Goal: Task Accomplishment & Management: Use online tool/utility

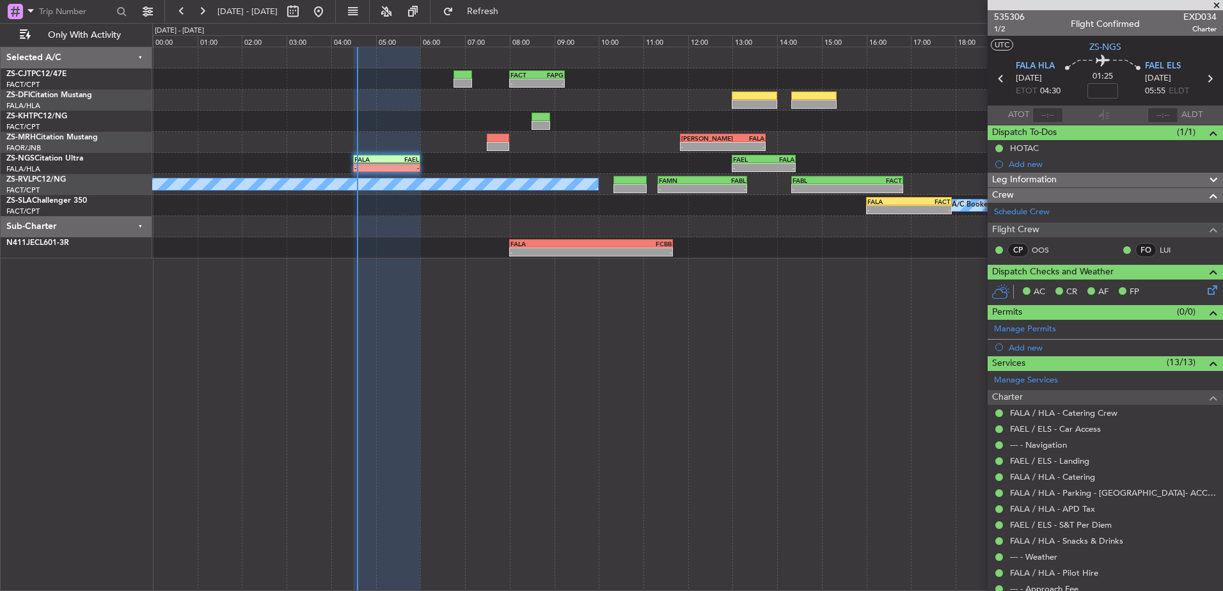
click at [1214, 5] on span at bounding box center [1217, 6] width 13 height 12
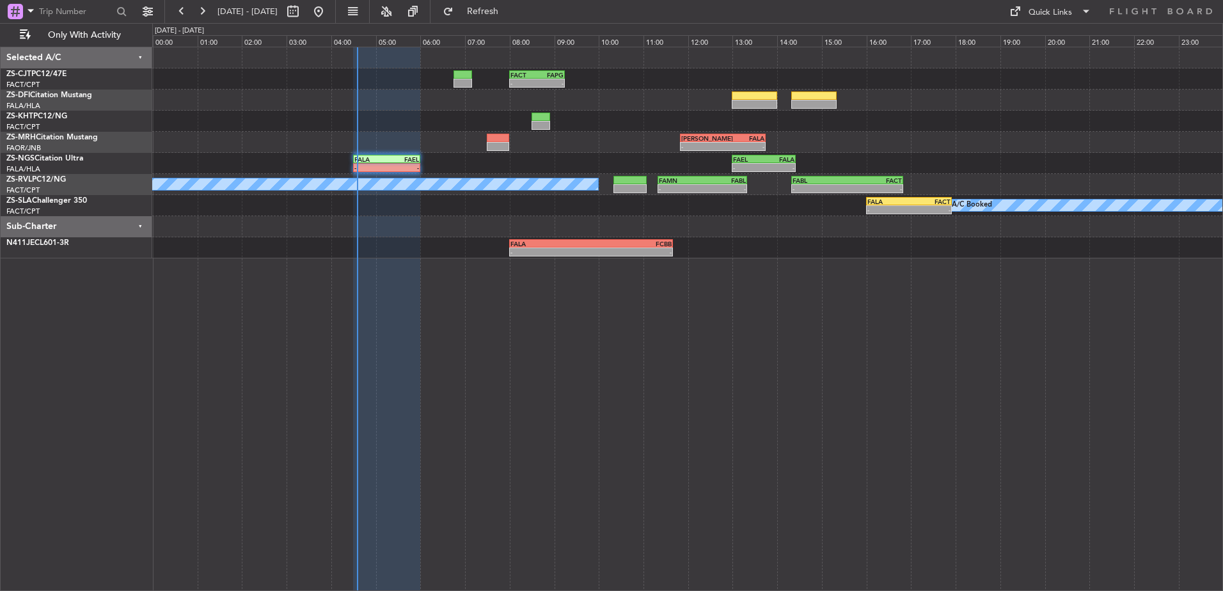
type input "0"
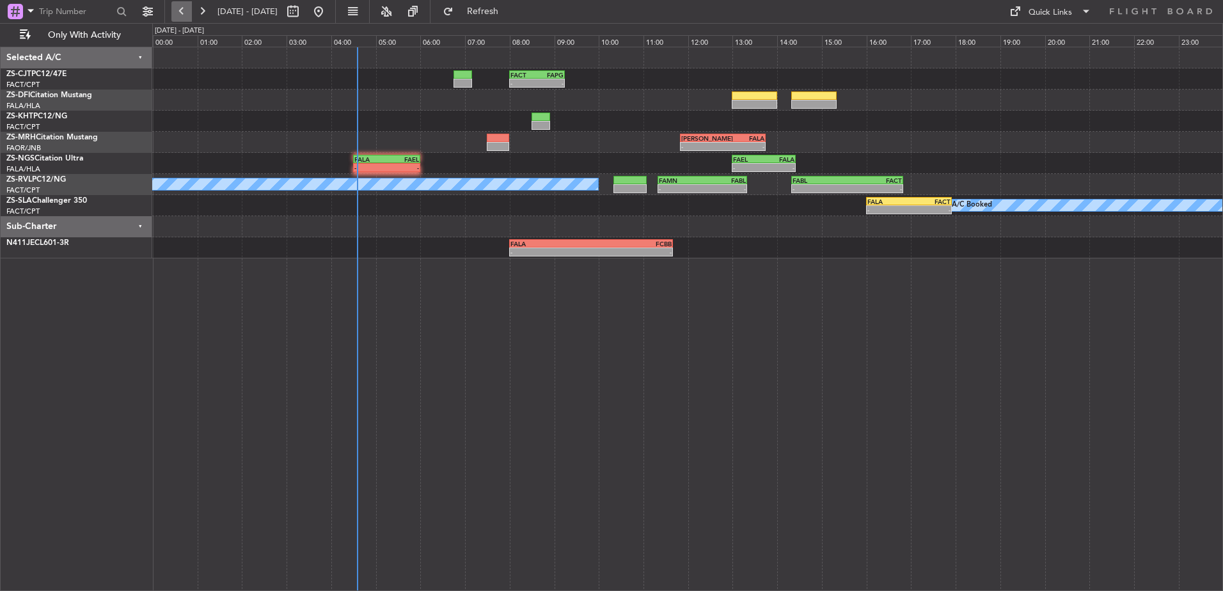
click at [179, 9] on button at bounding box center [181, 11] width 20 height 20
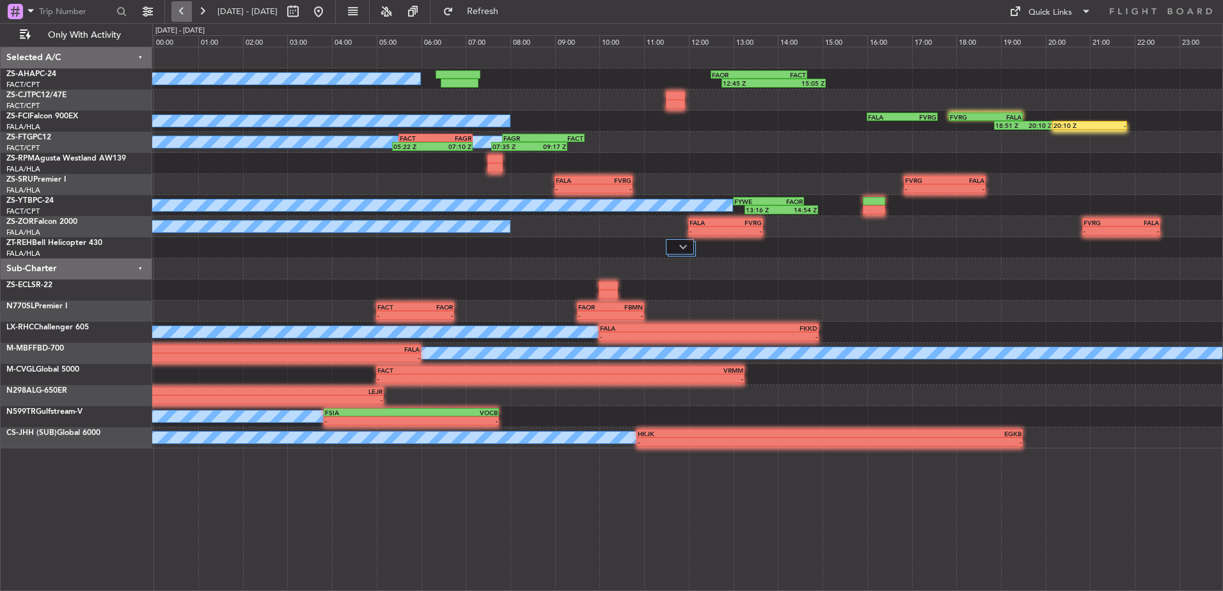
click at [184, 16] on button at bounding box center [181, 11] width 20 height 20
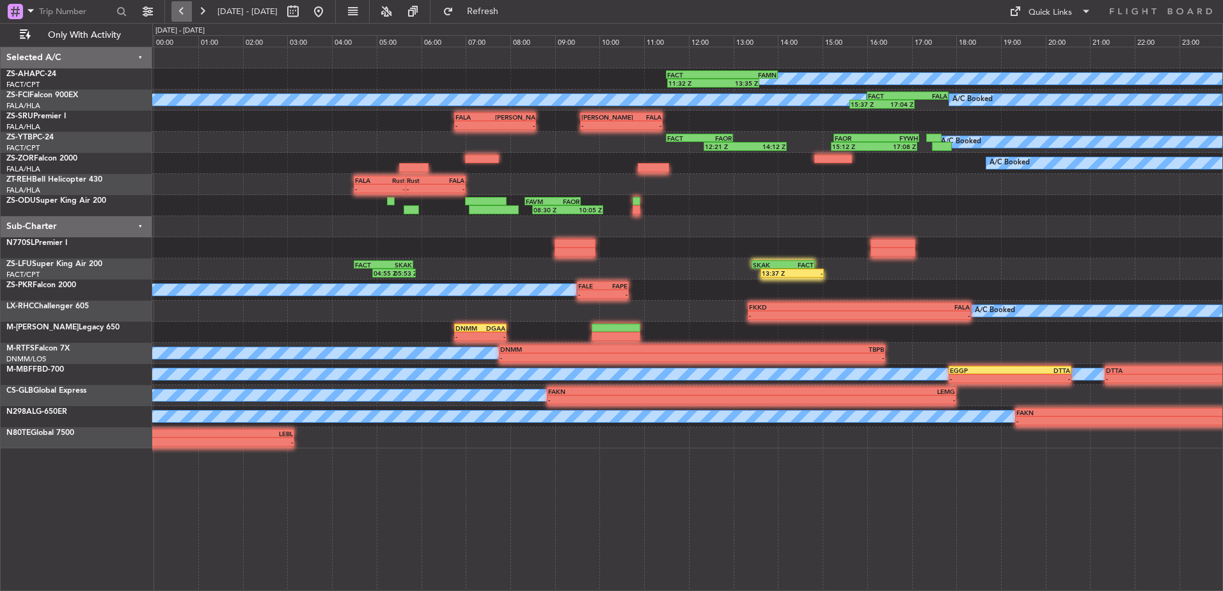
click at [180, 6] on button at bounding box center [181, 11] width 20 height 20
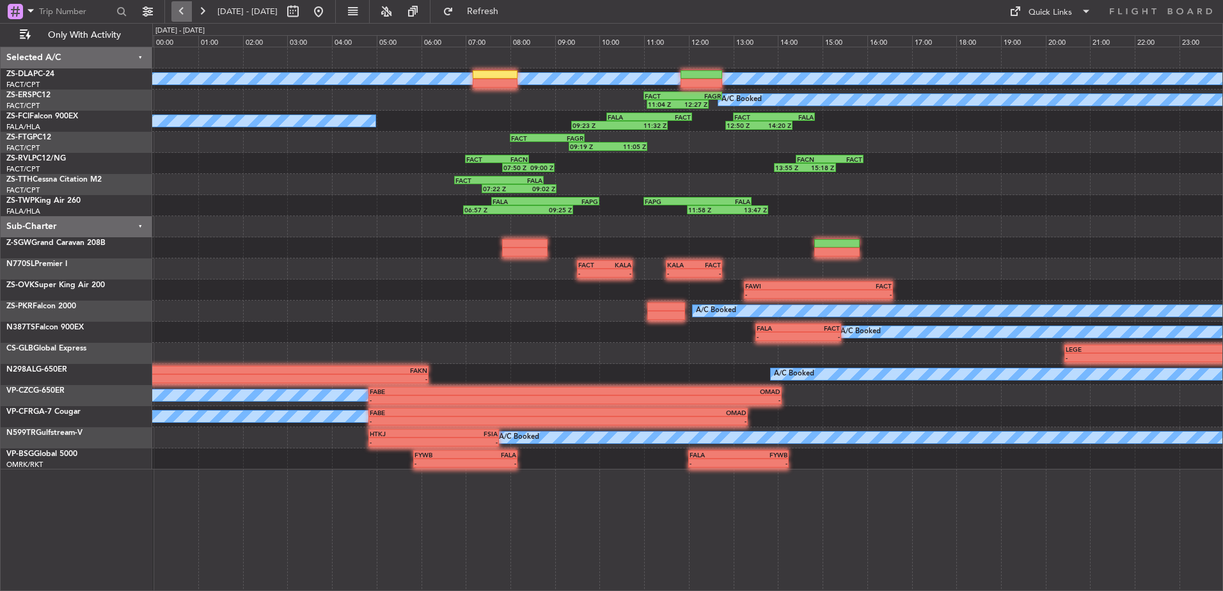
click at [185, 12] on button at bounding box center [181, 11] width 20 height 20
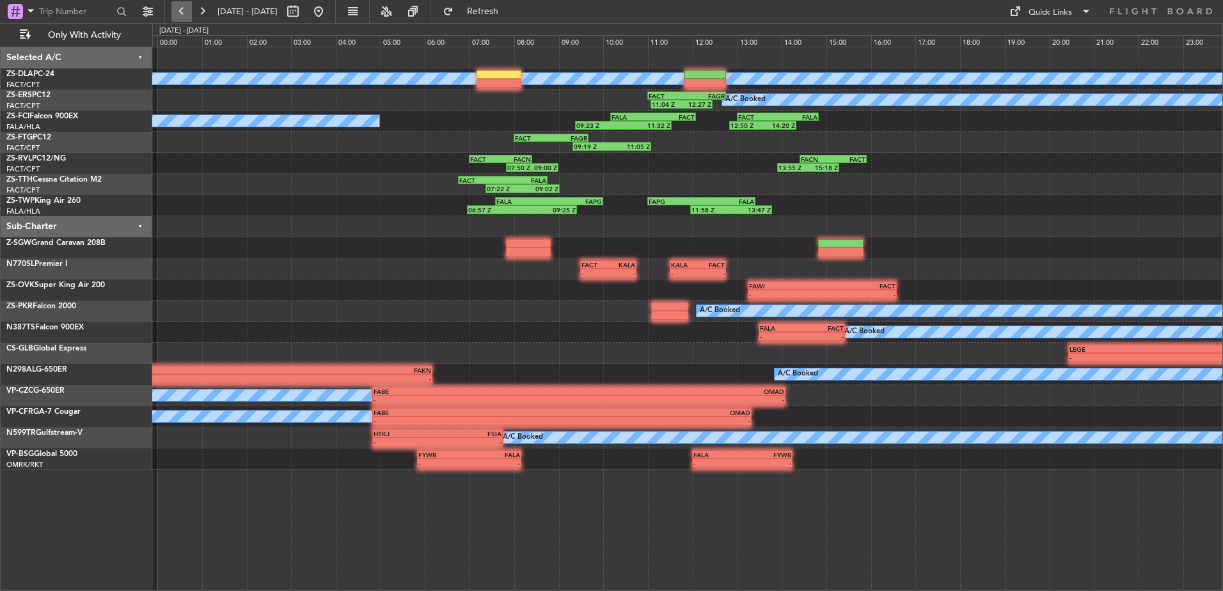
click at [185, 12] on button at bounding box center [181, 11] width 20 height 20
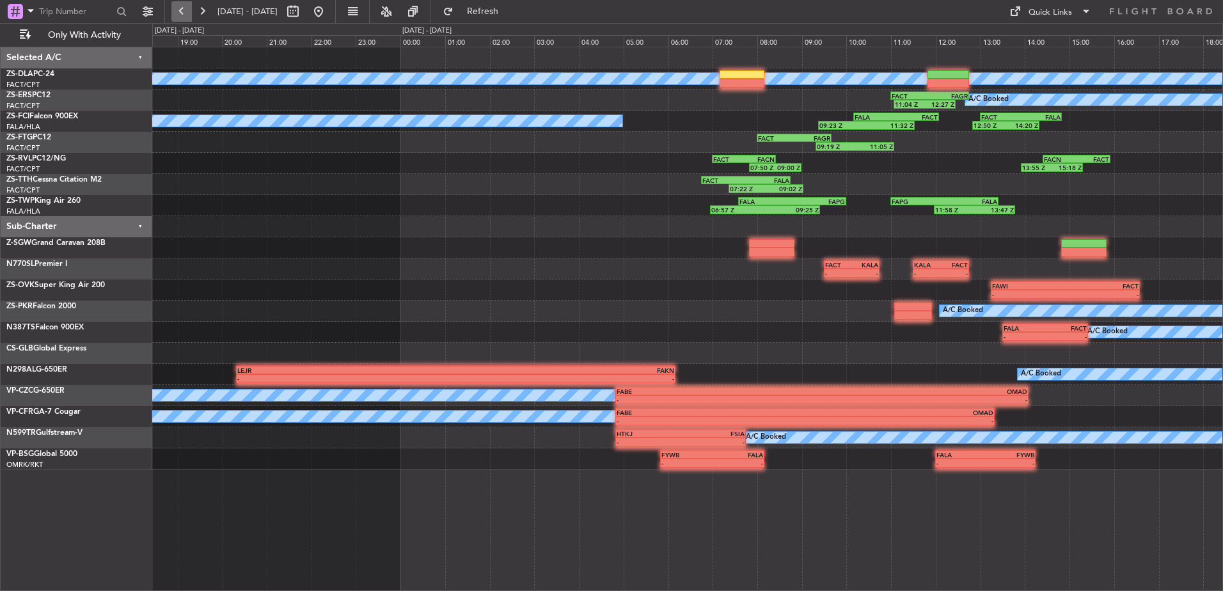
click at [185, 12] on button at bounding box center [181, 11] width 20 height 20
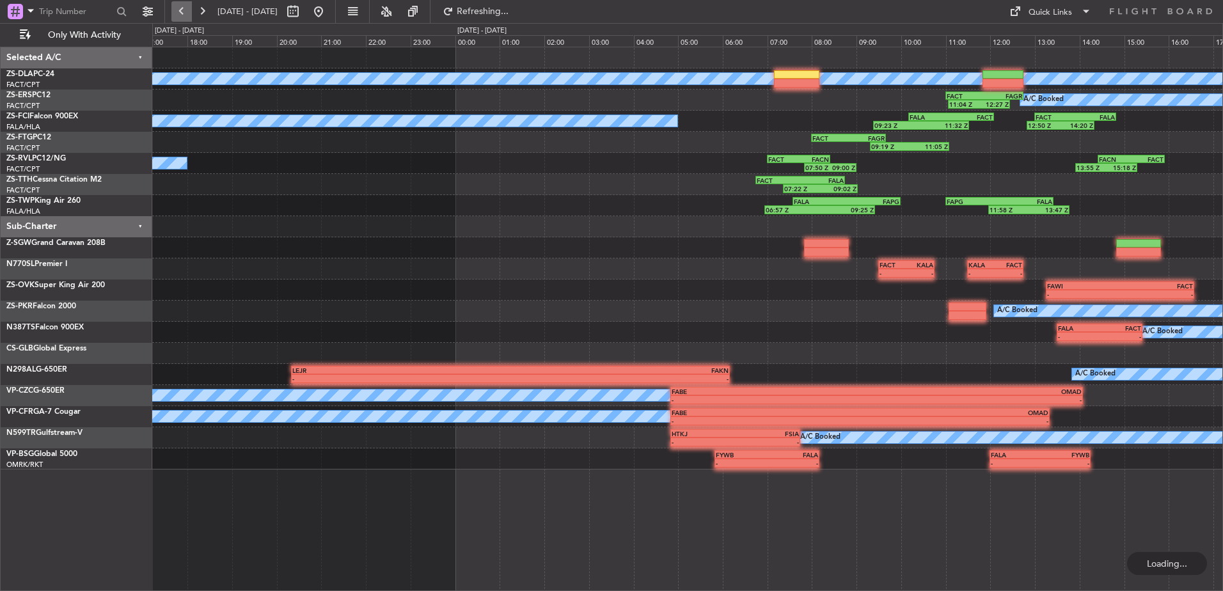
click at [185, 12] on button at bounding box center [181, 11] width 20 height 20
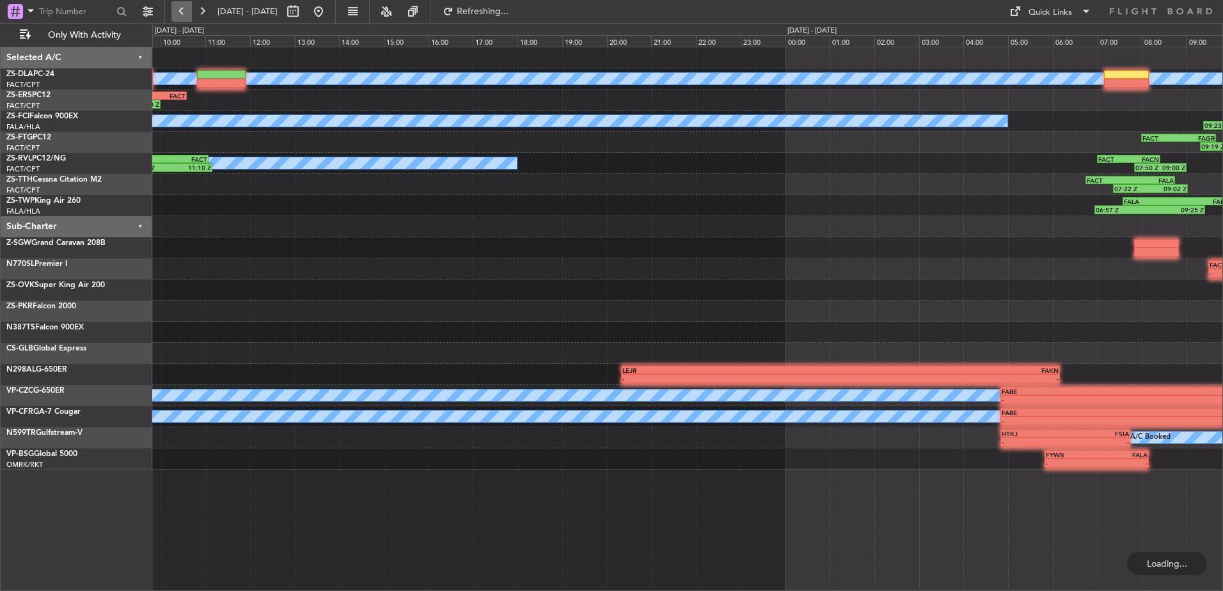
click at [185, 12] on button at bounding box center [181, 11] width 20 height 20
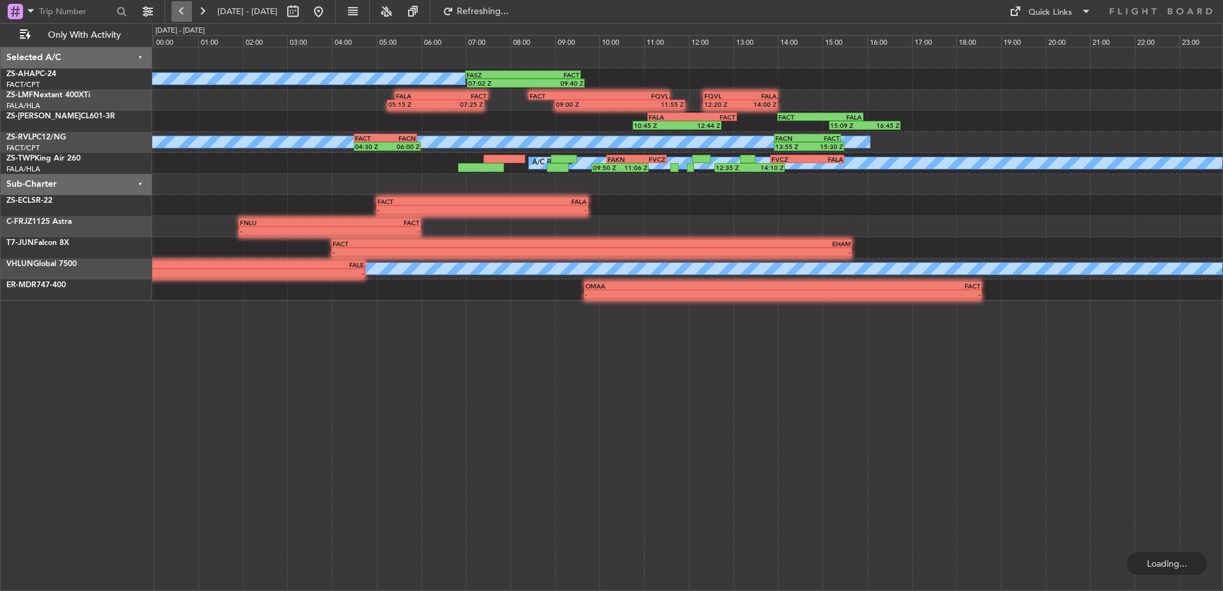
click at [185, 12] on button at bounding box center [181, 11] width 20 height 20
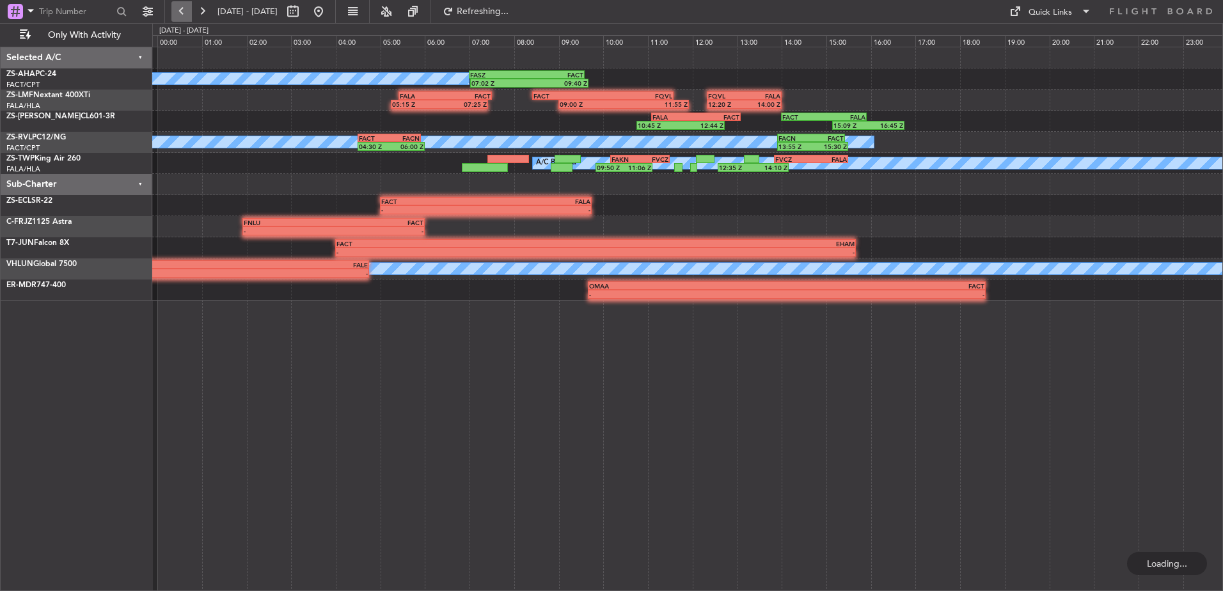
click at [185, 12] on button at bounding box center [181, 11] width 20 height 20
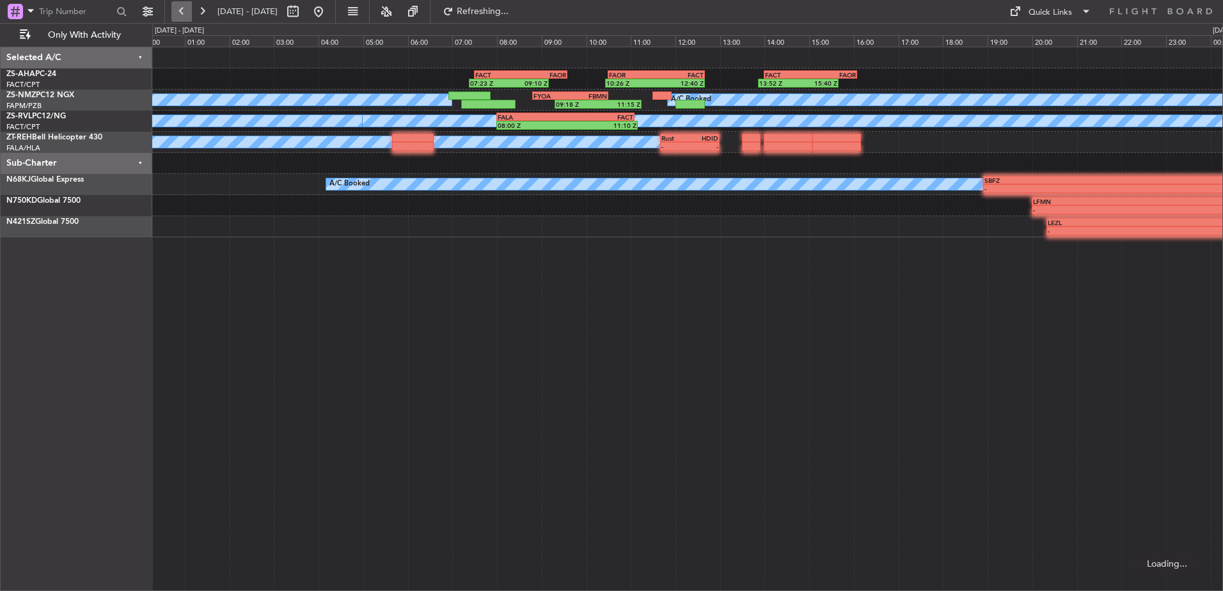
click at [185, 12] on button at bounding box center [181, 11] width 20 height 20
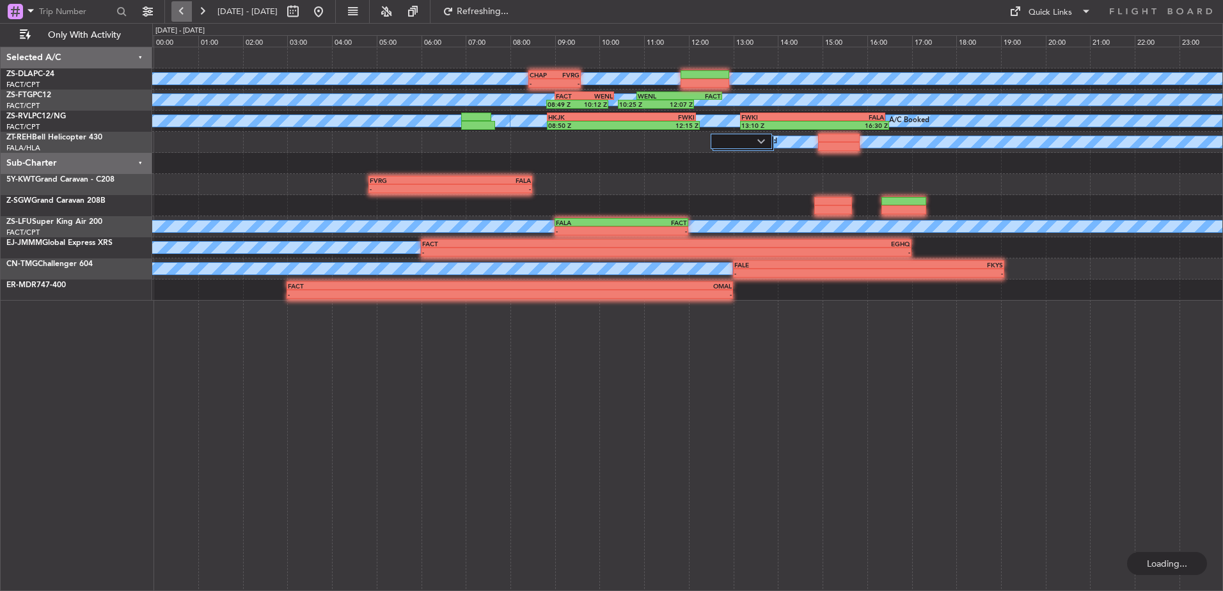
click at [185, 12] on button at bounding box center [181, 11] width 20 height 20
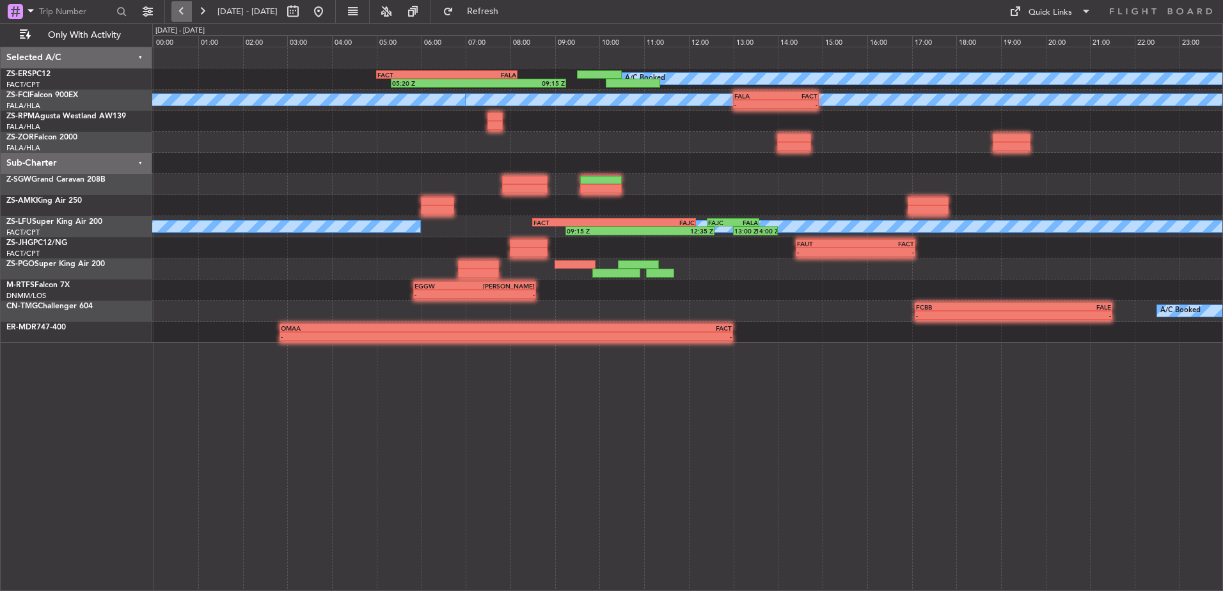
click at [185, 12] on button at bounding box center [181, 11] width 20 height 20
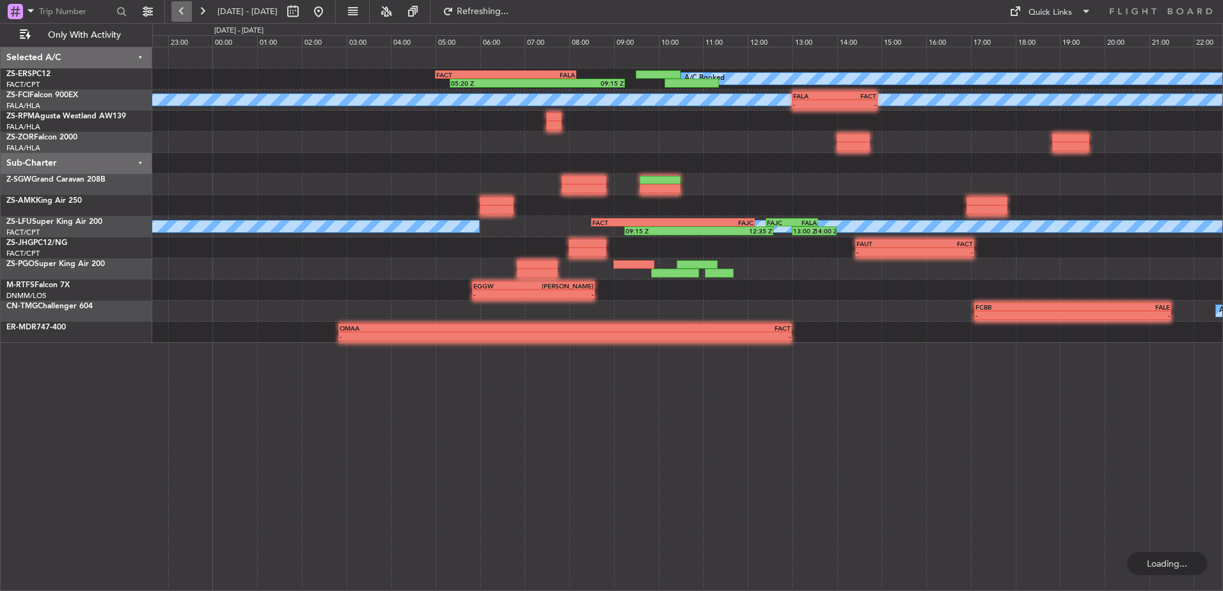
click at [185, 12] on button at bounding box center [181, 11] width 20 height 20
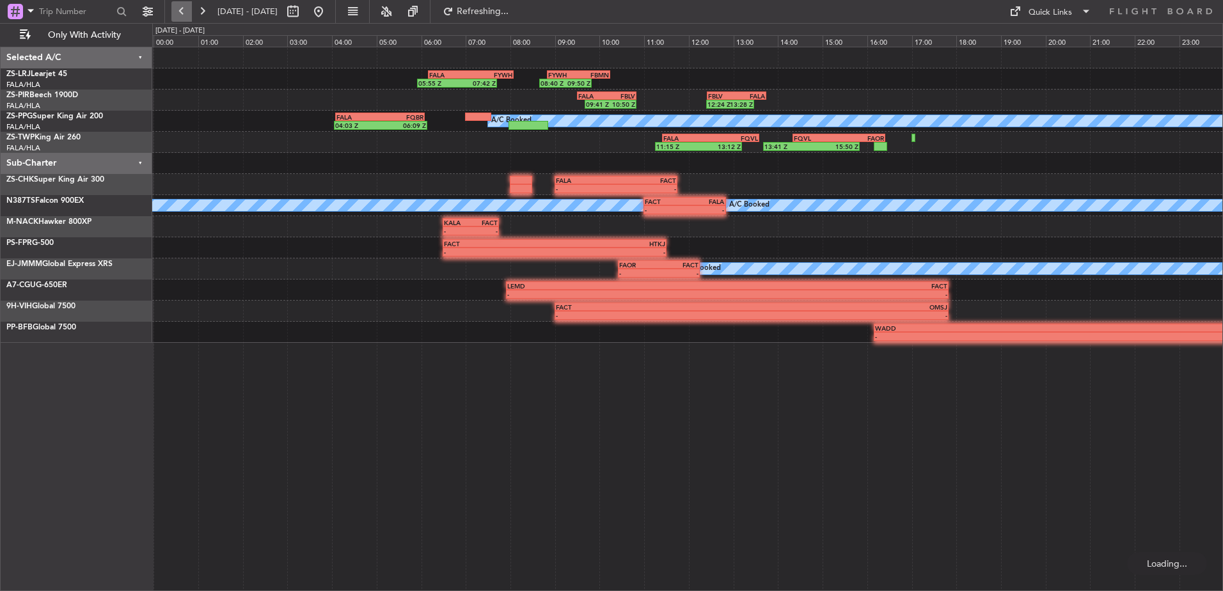
click at [185, 12] on button at bounding box center [181, 11] width 20 height 20
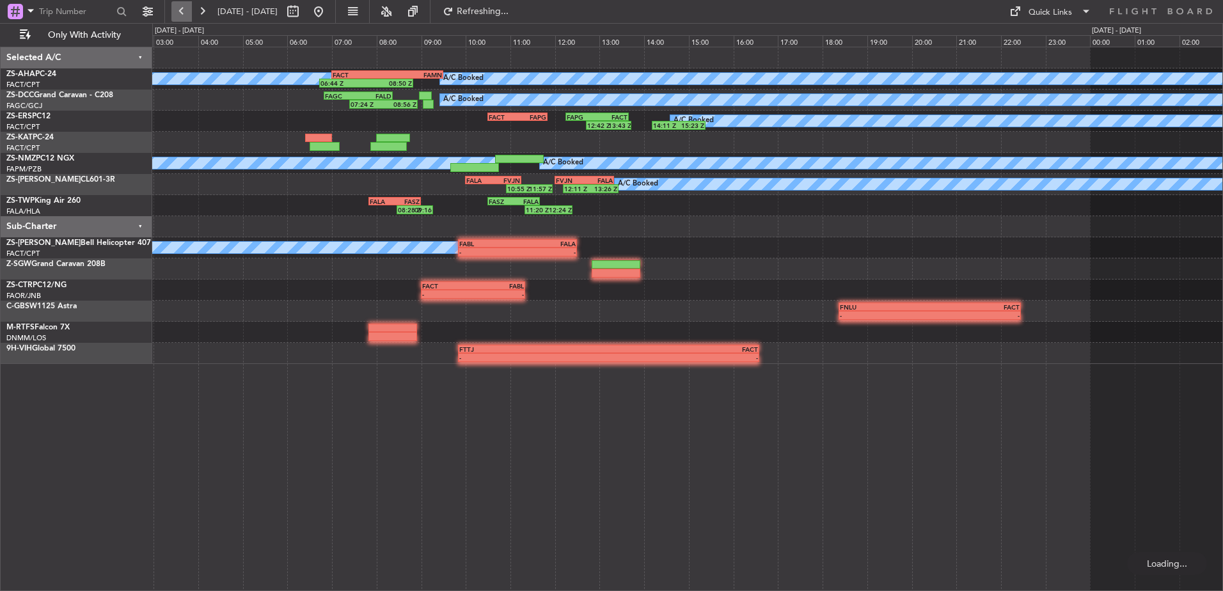
click at [185, 12] on button at bounding box center [181, 11] width 20 height 20
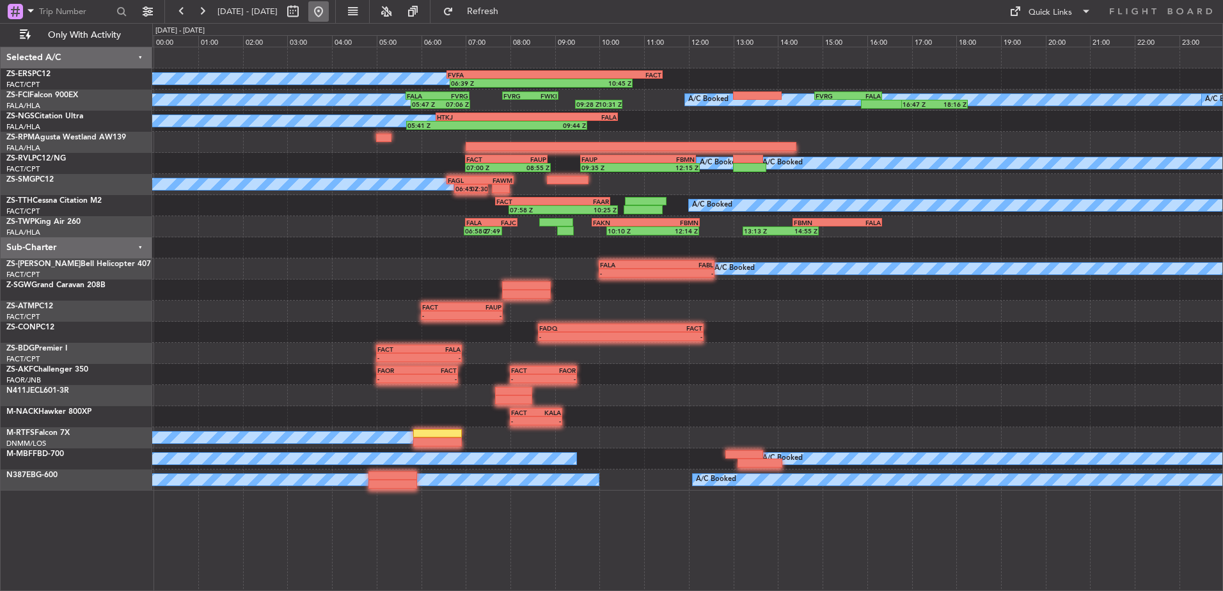
click at [329, 15] on button at bounding box center [318, 11] width 20 height 20
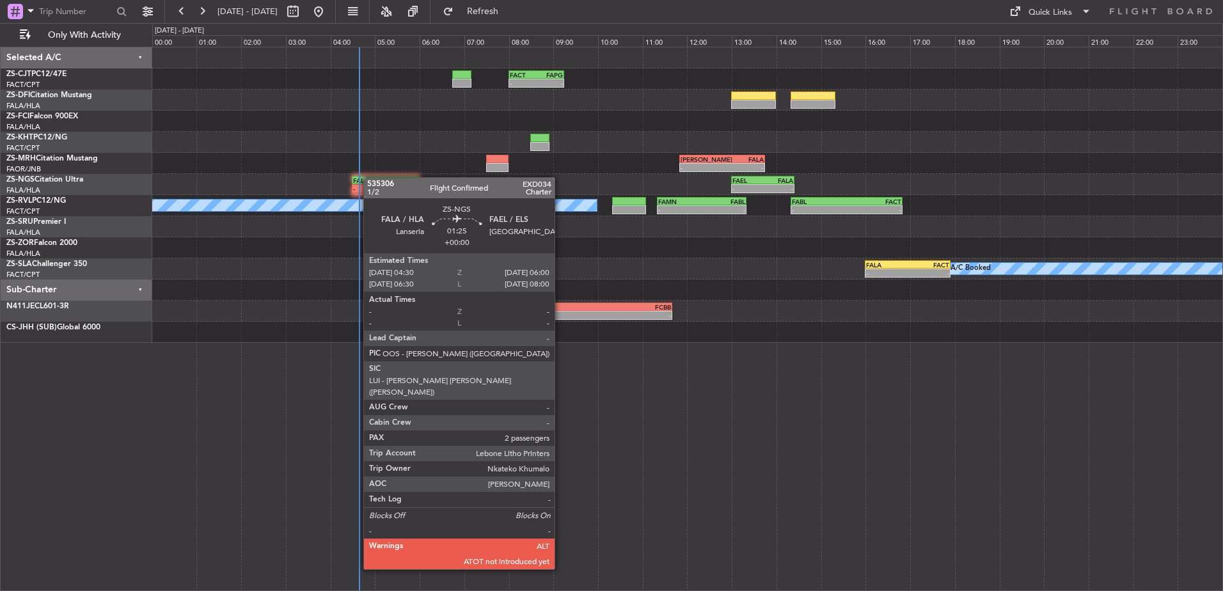
click at [368, 182] on div "- - FACT 08:00 Z FAPG 09:15 Z 18:51 Z 20:10 Z 20:10 Z - FVRG 17:50 Z FALA 19:30…" at bounding box center [687, 195] width 1071 height 296
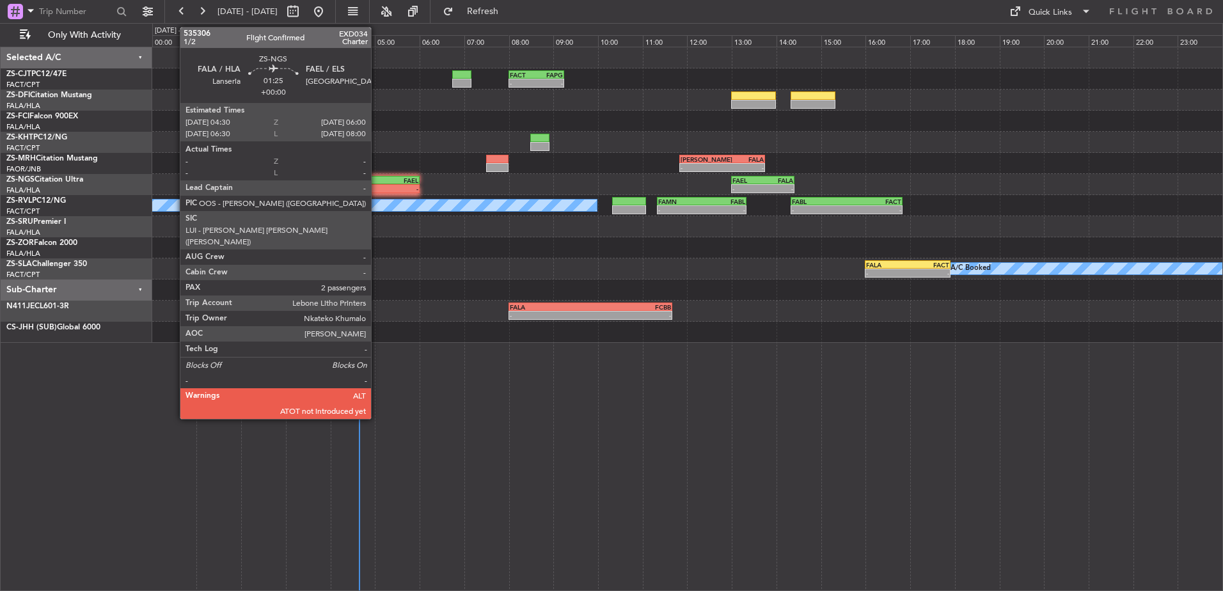
click at [377, 184] on div "- -" at bounding box center [385, 188] width 67 height 9
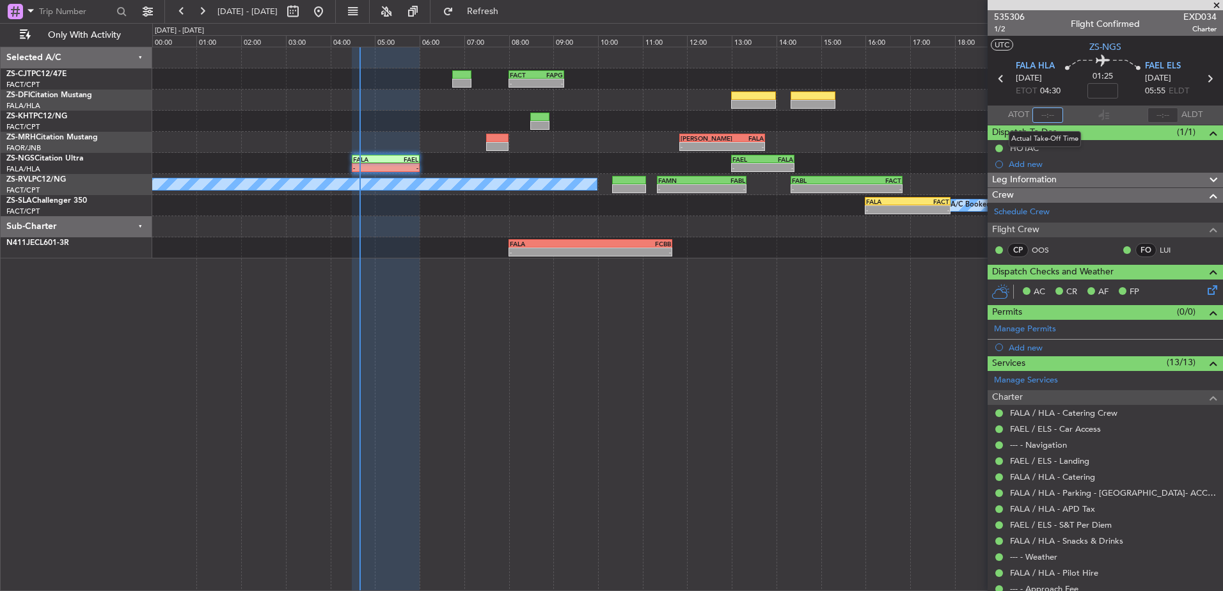
click at [1039, 114] on input "text" at bounding box center [1048, 114] width 31 height 15
type input "04:38"
click at [1218, 11] on span at bounding box center [1217, 6] width 13 height 12
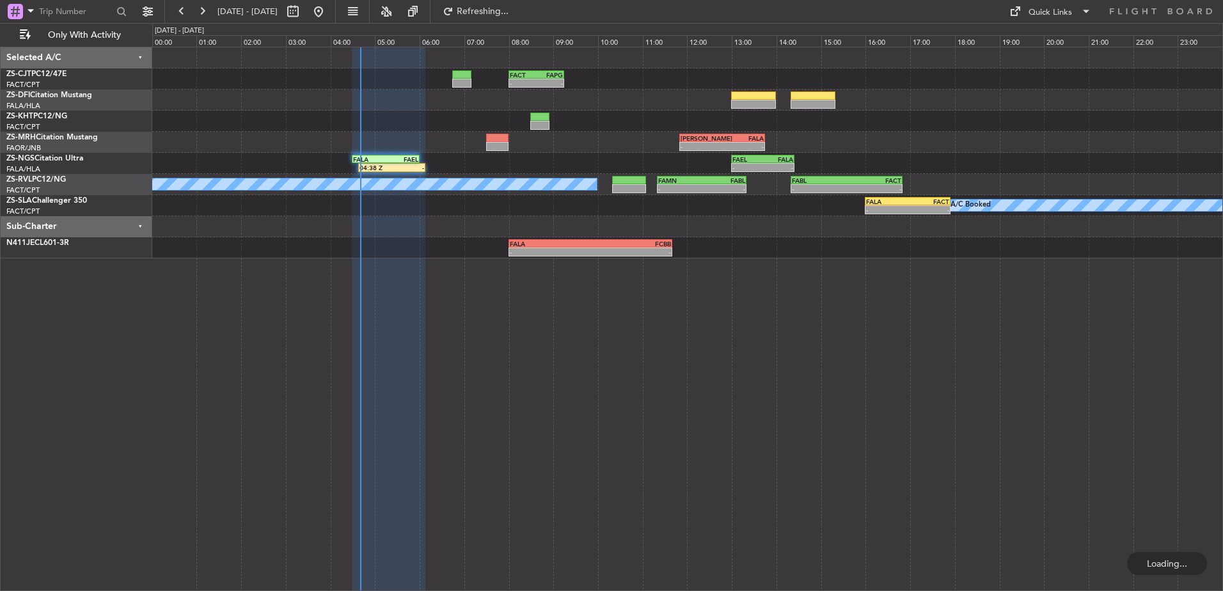
type input "0"
